Goal: Transaction & Acquisition: Purchase product/service

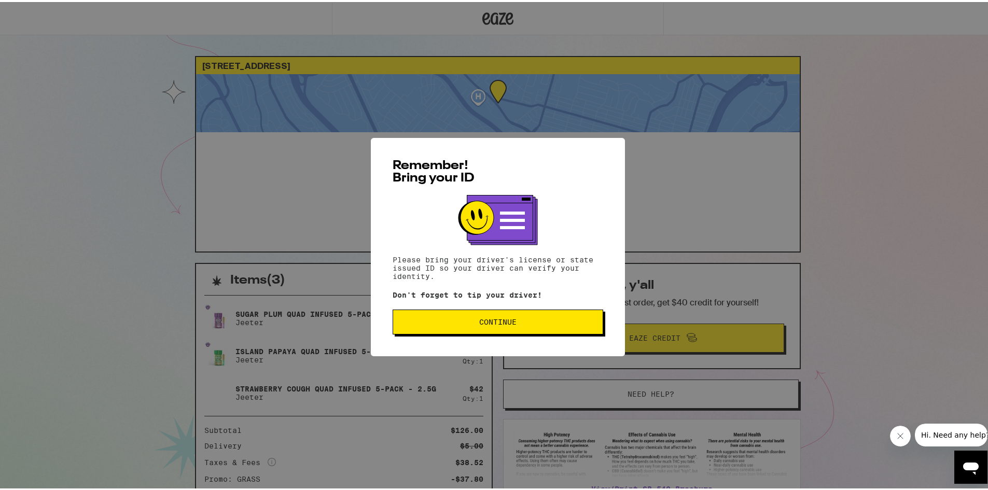
click at [498, 320] on span "Continue" at bounding box center [497, 320] width 37 height 7
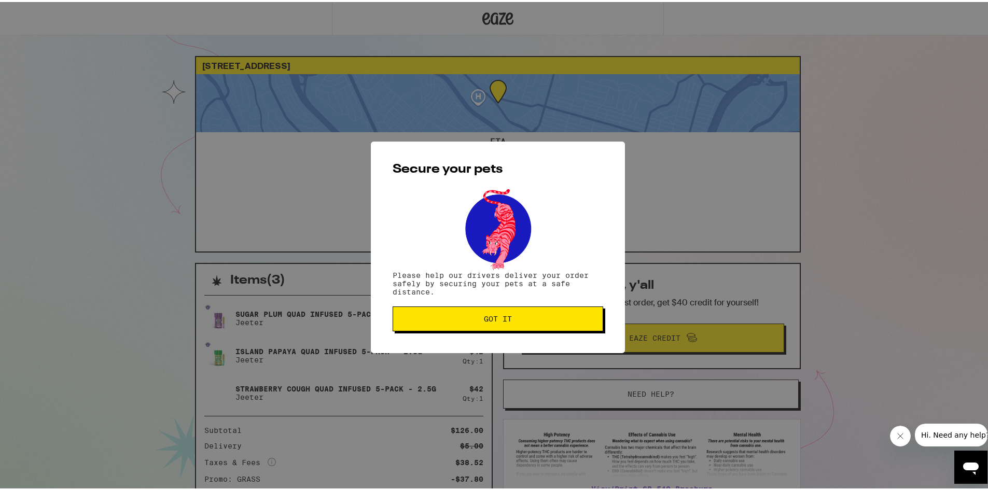
click at [480, 307] on button "Got it" at bounding box center [498, 317] width 211 height 25
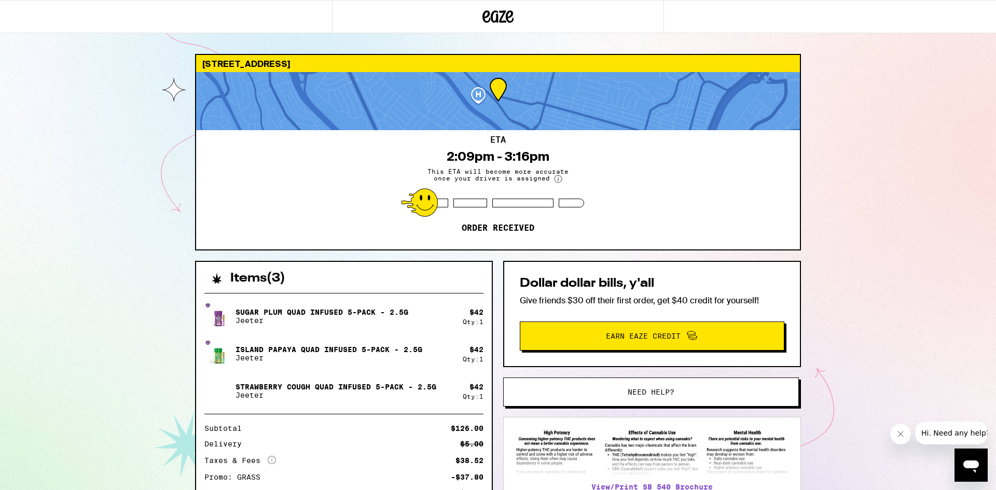
click at [496, 270] on div "Items ( 3 ) Sugar Plum Quad Infused 5-Pack - 2.5g Jeeter $ 42 Qty: 1 Island Pap…" at bounding box center [498, 420] width 606 height 318
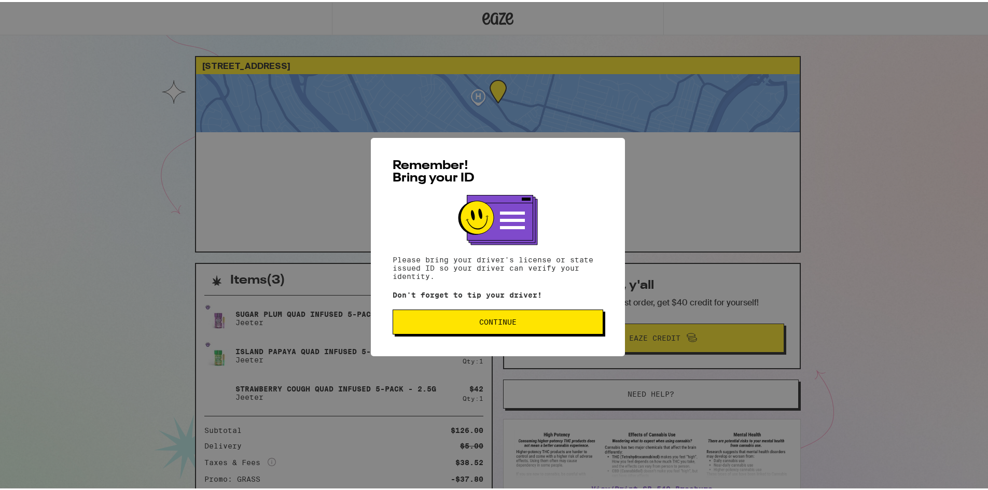
click at [500, 320] on span "Continue" at bounding box center [497, 320] width 37 height 7
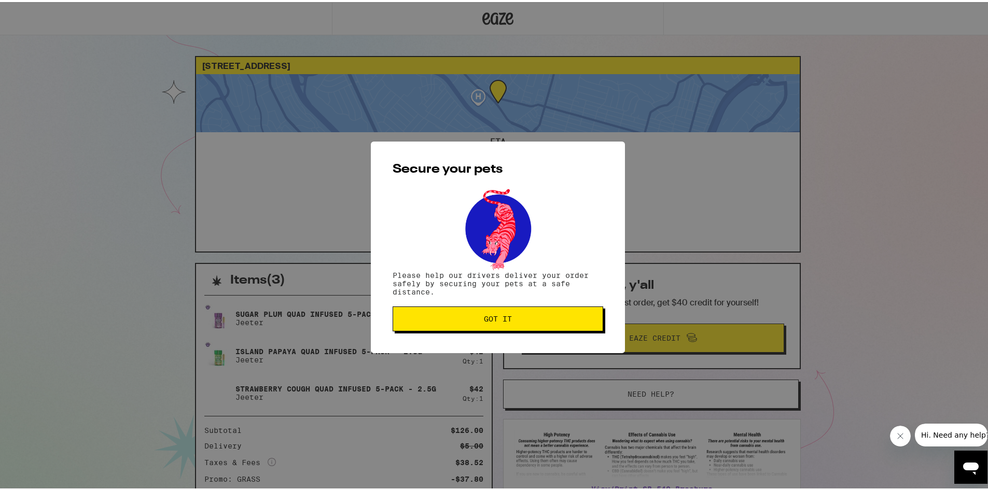
click at [484, 315] on span "Got it" at bounding box center [498, 316] width 28 height 7
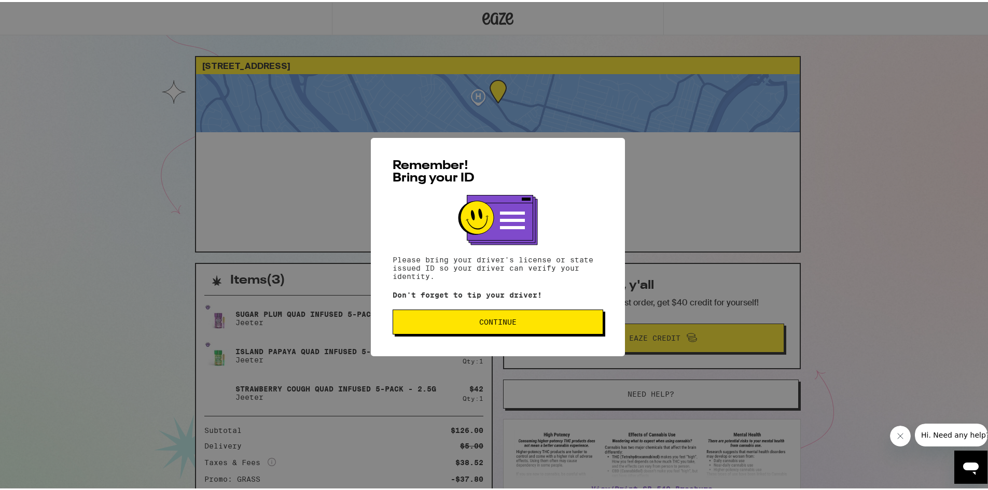
click at [503, 333] on button "Continue" at bounding box center [498, 320] width 211 height 25
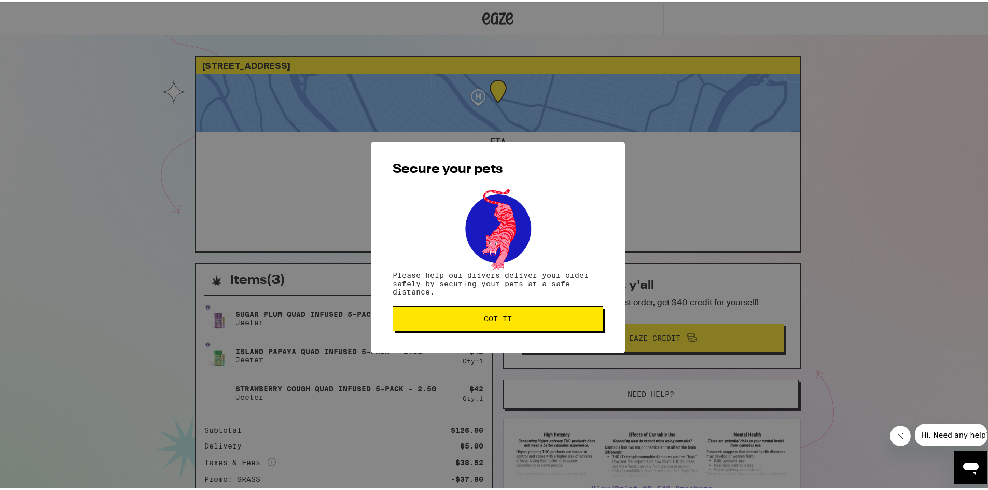
click at [502, 321] on span "Got it" at bounding box center [498, 316] width 28 height 7
